Goal: Information Seeking & Learning: Learn about a topic

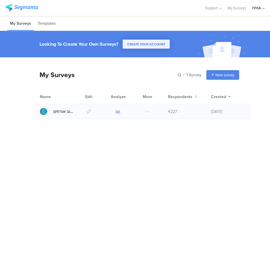
click at [116, 110] on icon at bounding box center [118, 111] width 4 height 4
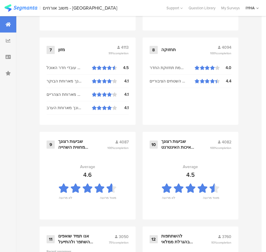
scroll to position [623, 0]
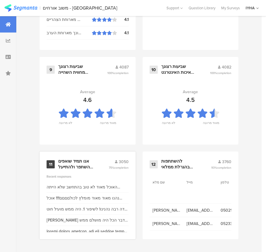
click at [94, 161] on div "אנו תמיד שואפים להשתפר ולהתייעל ודעתך חשובה לנו" at bounding box center [76, 164] width 36 height 11
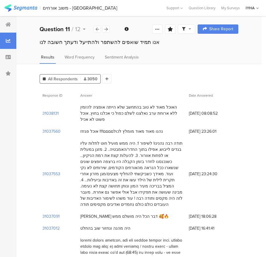
drag, startPoint x: 24, startPoint y: 0, endPoint x: 218, endPoint y: 78, distance: 208.4
click at [218, 78] on div "All Respondents 3050 Add Segment" at bounding box center [139, 78] width 198 height 12
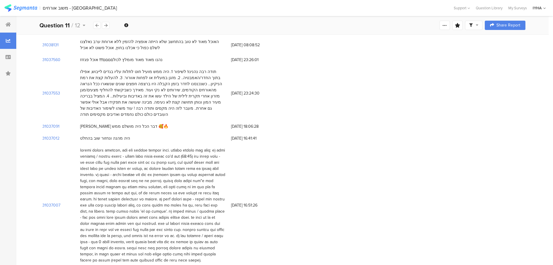
scroll to position [109, 0]
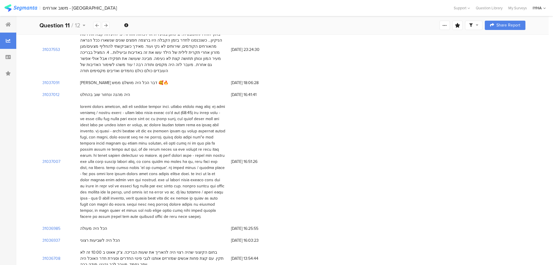
drag, startPoint x: 78, startPoint y: 94, endPoint x: 162, endPoint y: 215, distance: 146.7
click at [162, 215] on div at bounding box center [152, 162] width 151 height 122
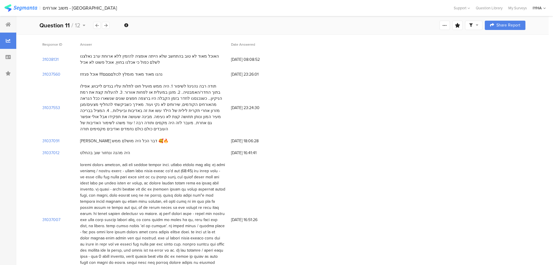
scroll to position [58, 0]
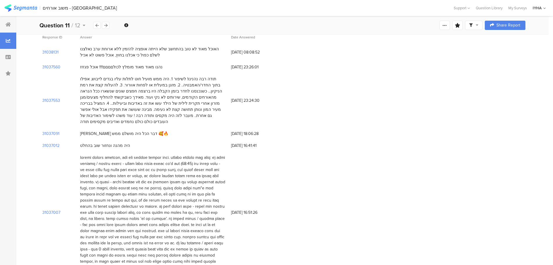
copy div "נקודות לשימור הניקיון, ויש כמה עובדים חרוצים מאוד. נקודות לשיפור היו הרבה: א) ח…"
click at [57, 209] on section "31037007" at bounding box center [51, 212] width 18 height 6
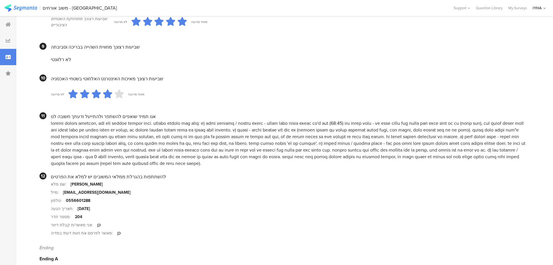
scroll to position [539, 0]
